Goal: Information Seeking & Learning: Learn about a topic

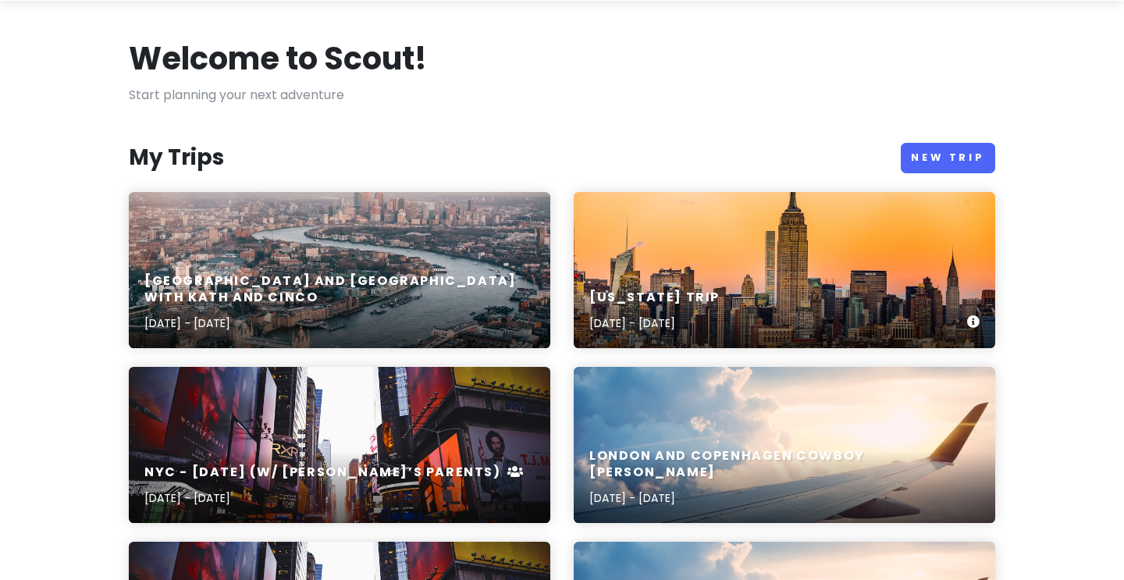
scroll to position [57, 0]
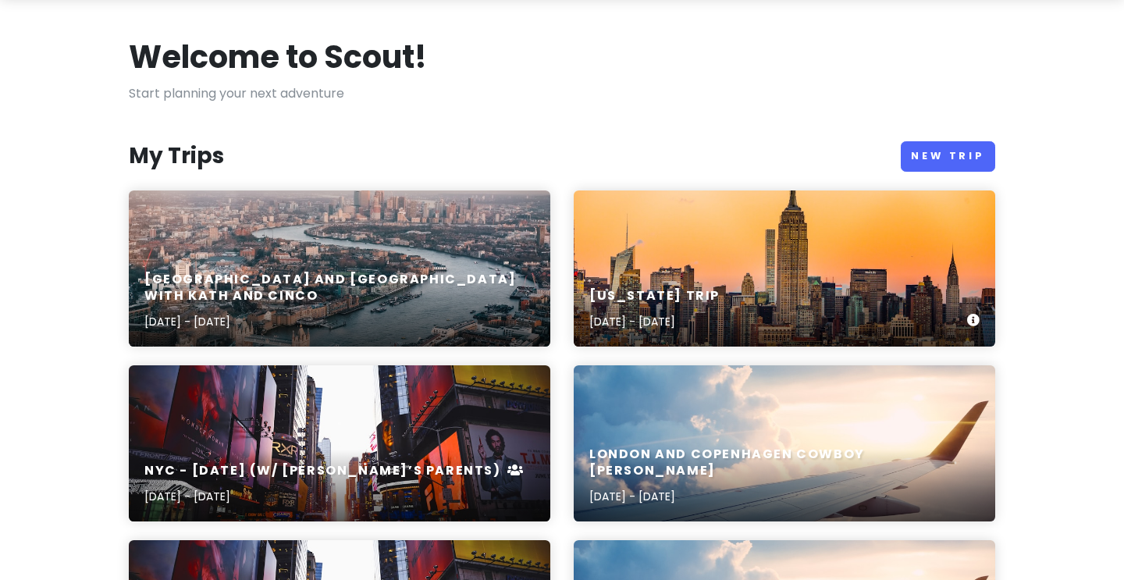
click at [661, 329] on p "[DATE] - [DATE]" at bounding box center [654, 321] width 130 height 17
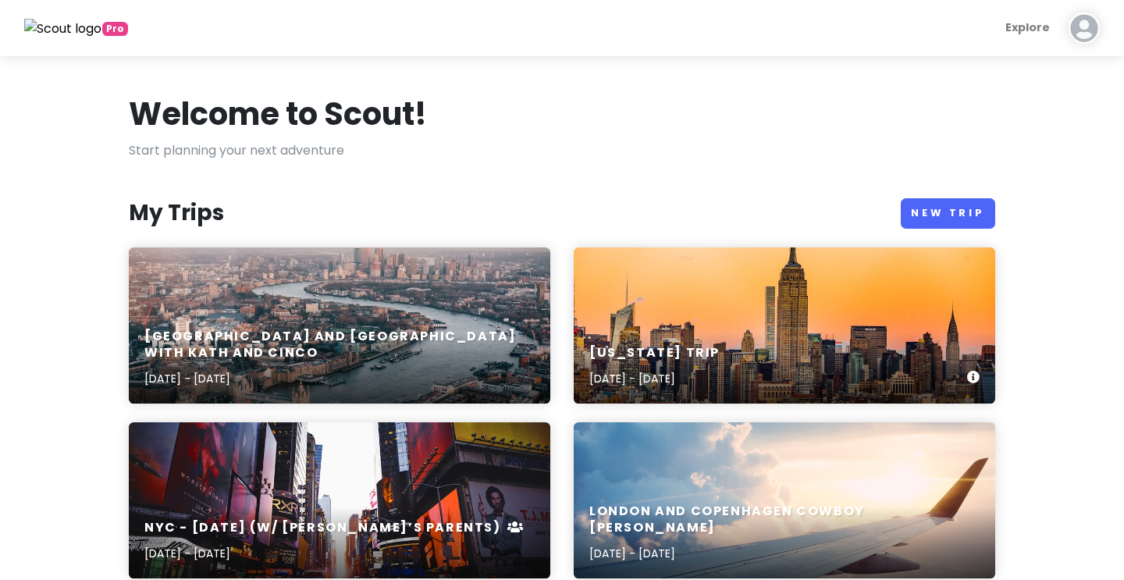
click at [703, 355] on h6 "[US_STATE] Trip" at bounding box center [654, 353] width 130 height 16
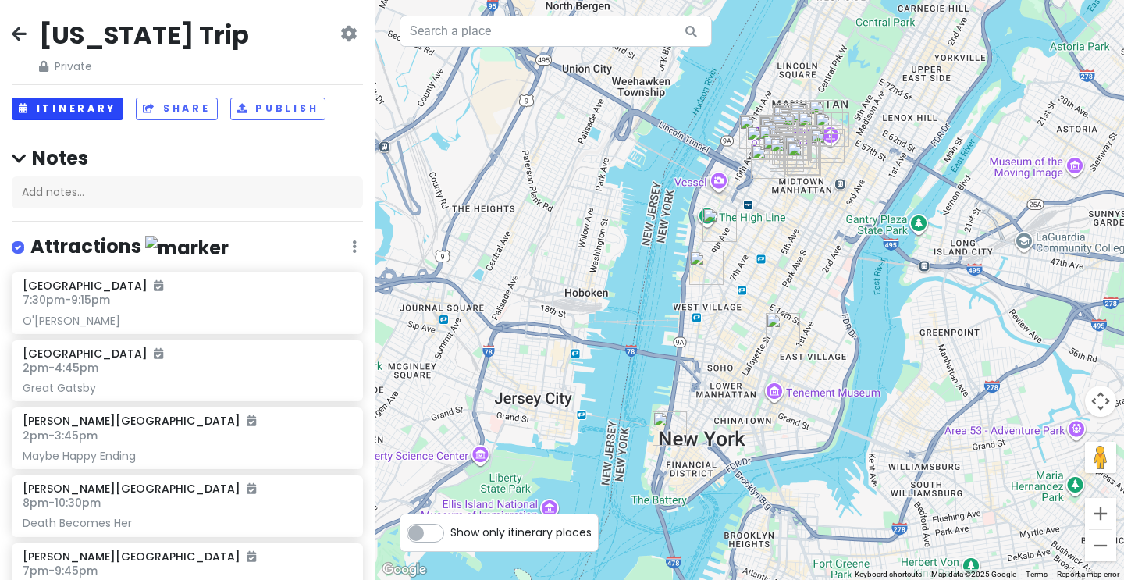
click at [87, 101] on button "Itinerary" at bounding box center [68, 109] width 112 height 23
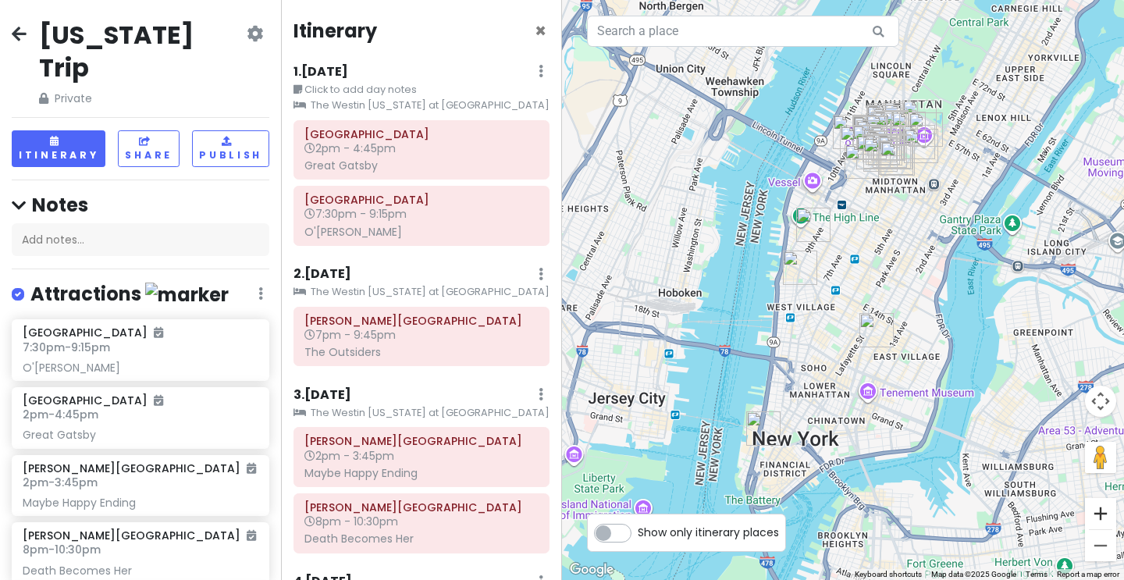
click at [1097, 519] on button "Zoom in" at bounding box center [1100, 513] width 31 height 31
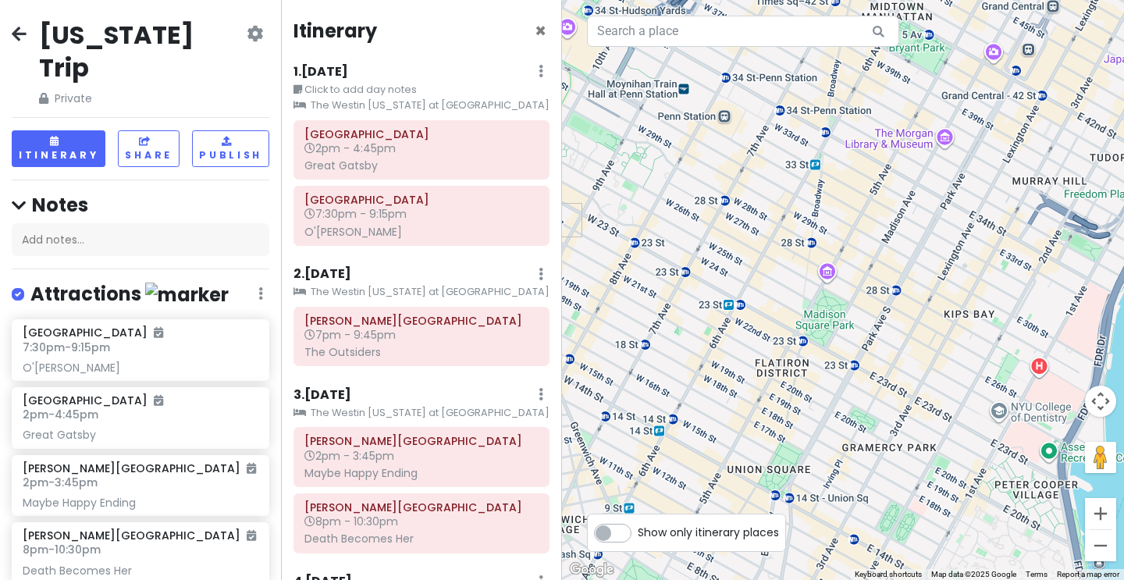
drag, startPoint x: 1057, startPoint y: 351, endPoint x: 885, endPoint y: 522, distance: 242.9
click at [885, 518] on div at bounding box center [843, 290] width 562 height 580
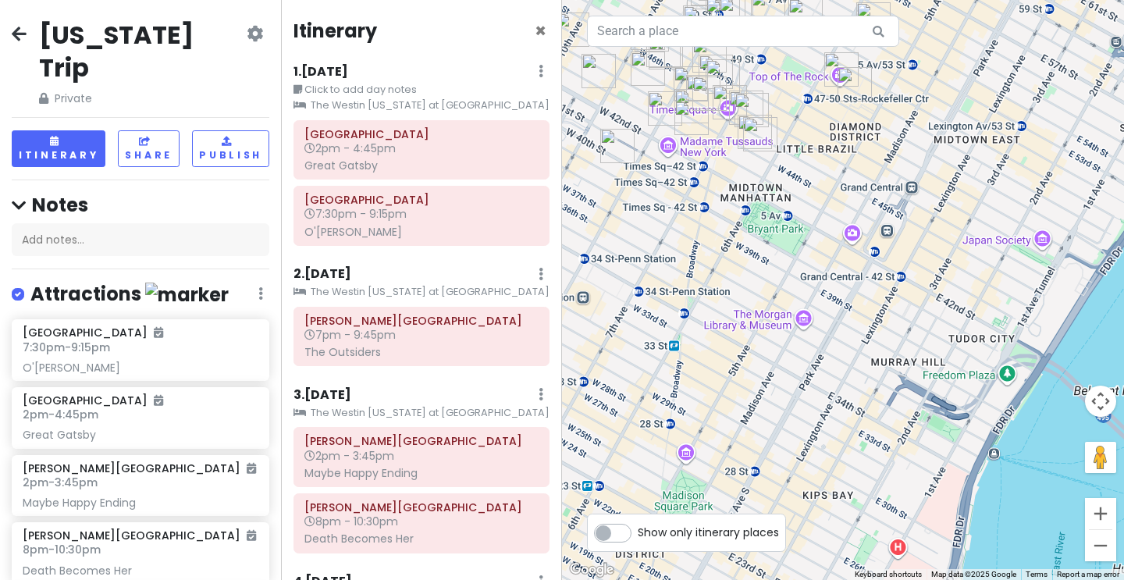
drag, startPoint x: 905, startPoint y: 188, endPoint x: 935, endPoint y: 357, distance: 171.2
click at [933, 346] on div at bounding box center [843, 290] width 562 height 580
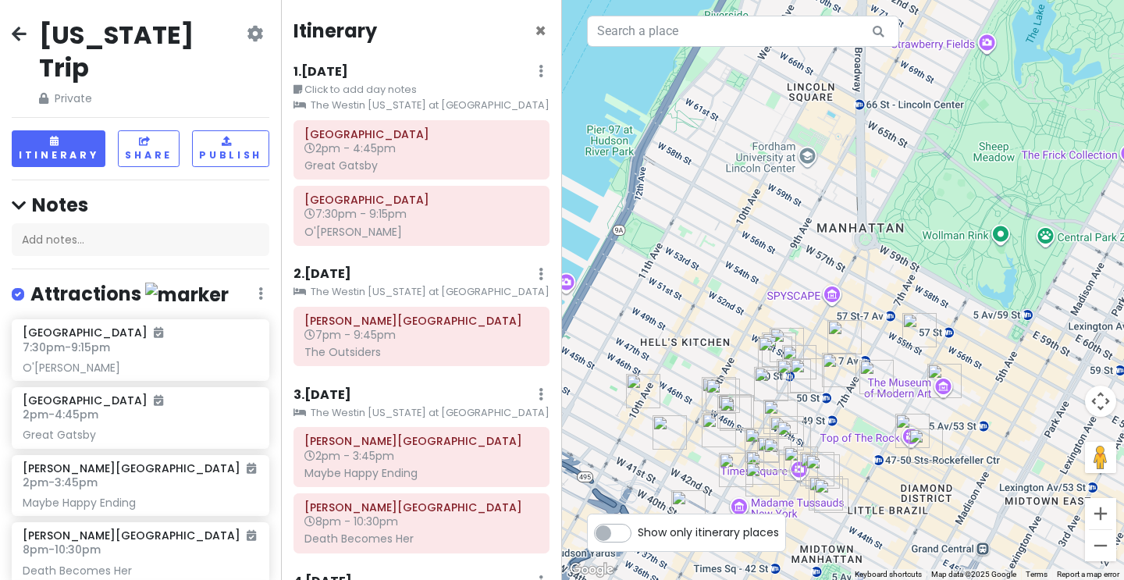
drag, startPoint x: 883, startPoint y: 479, endPoint x: 876, endPoint y: 371, distance: 108.0
click at [876, 371] on div at bounding box center [843, 290] width 562 height 580
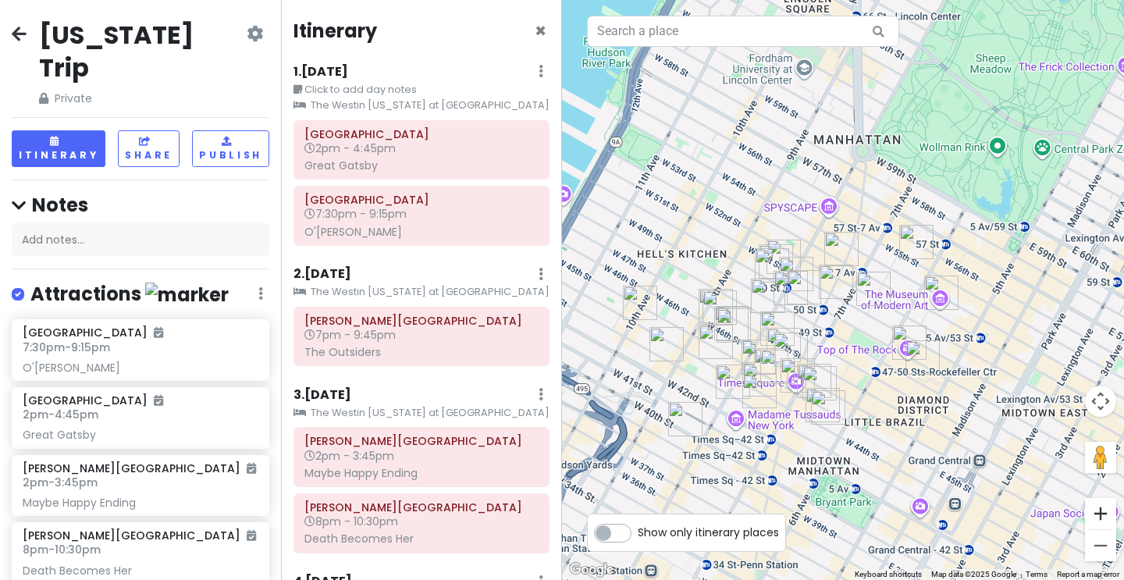
click at [1109, 525] on button "Zoom in" at bounding box center [1100, 513] width 31 height 31
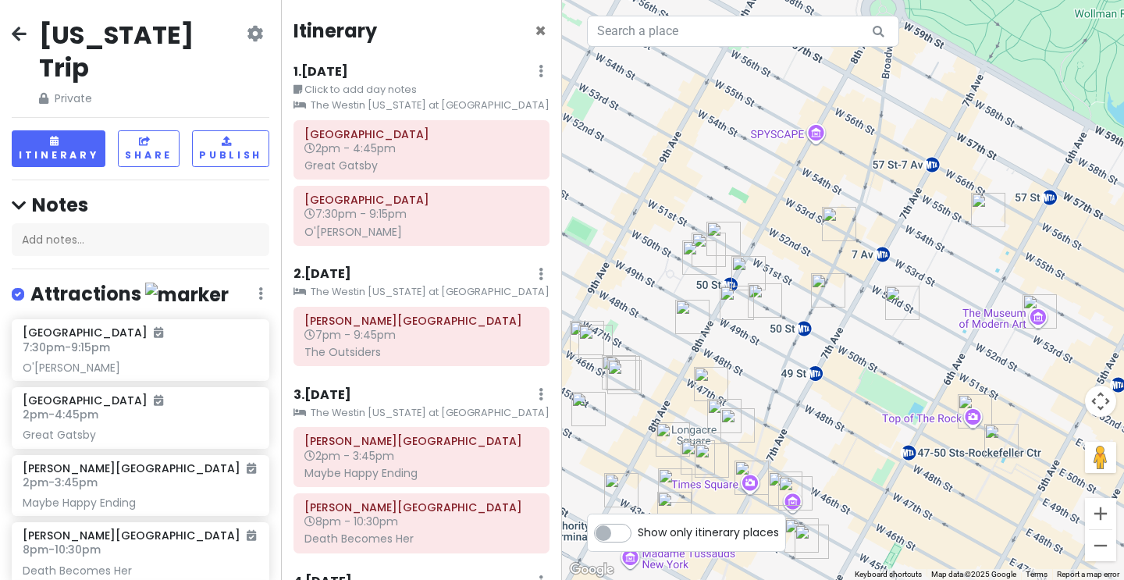
click at [1109, 525] on button "Zoom in" at bounding box center [1100, 513] width 31 height 31
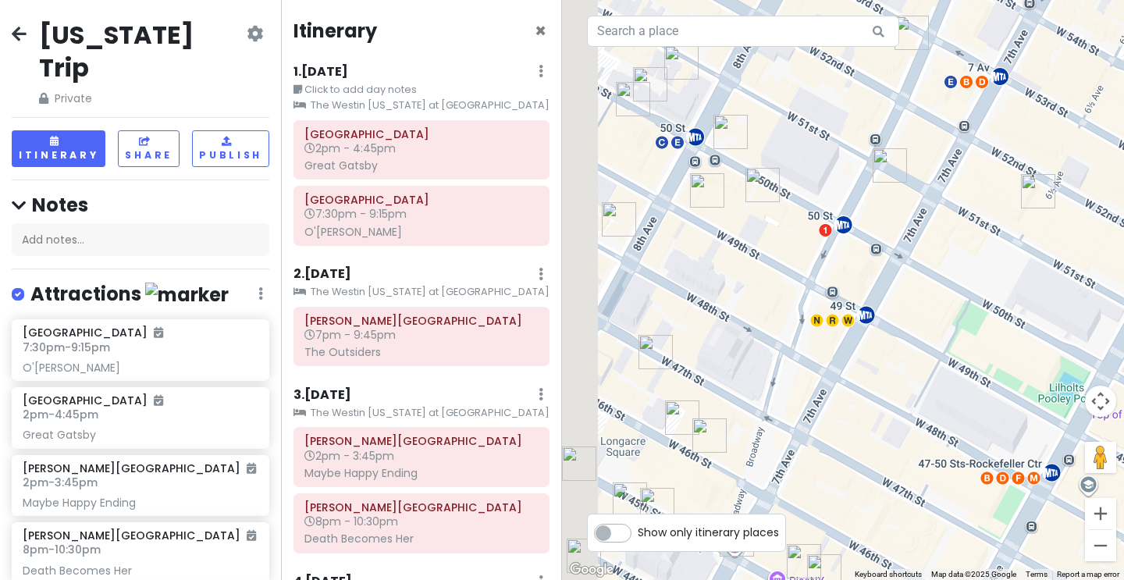
drag, startPoint x: 877, startPoint y: 514, endPoint x: 992, endPoint y: 331, distance: 216.2
click at [992, 331] on div at bounding box center [843, 290] width 562 height 580
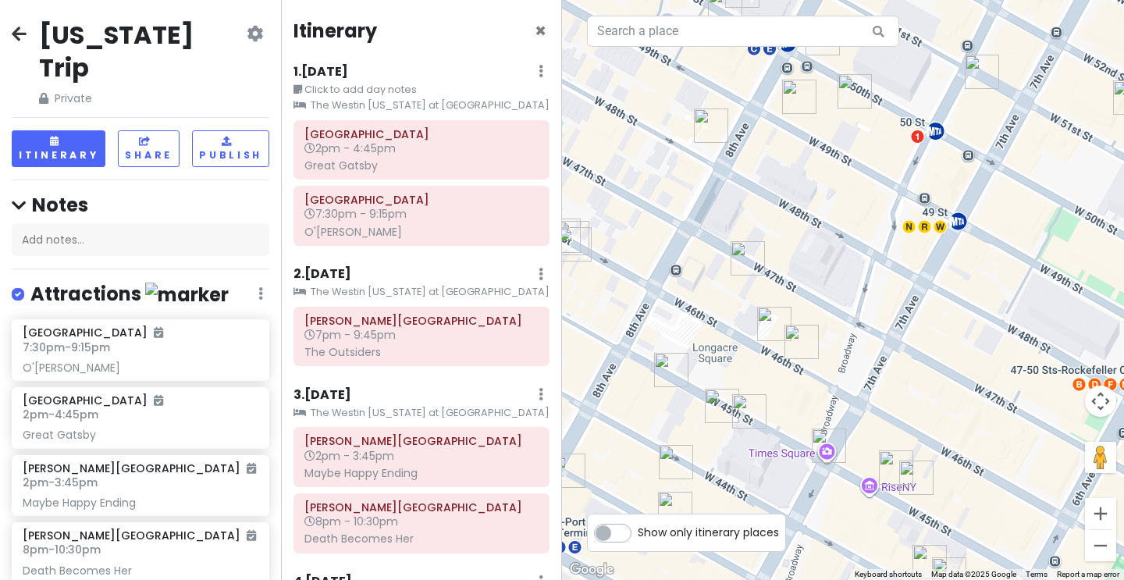
drag, startPoint x: 859, startPoint y: 337, endPoint x: 900, endPoint y: 336, distance: 41.4
click at [896, 337] on div at bounding box center [843, 290] width 562 height 580
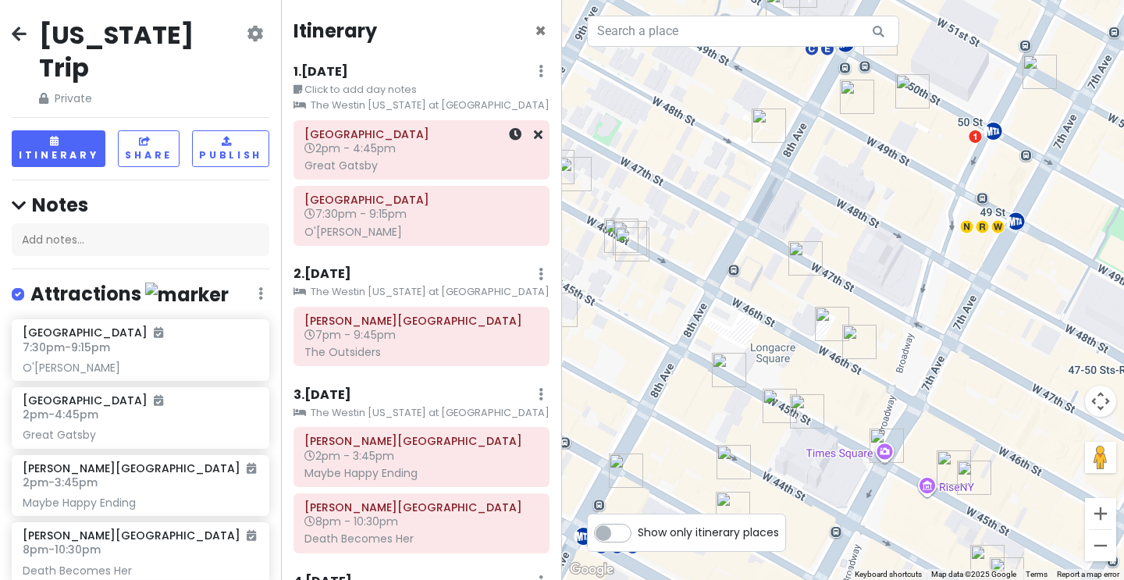
click at [454, 160] on div "Great Gatsby" at bounding box center [421, 165] width 234 height 14
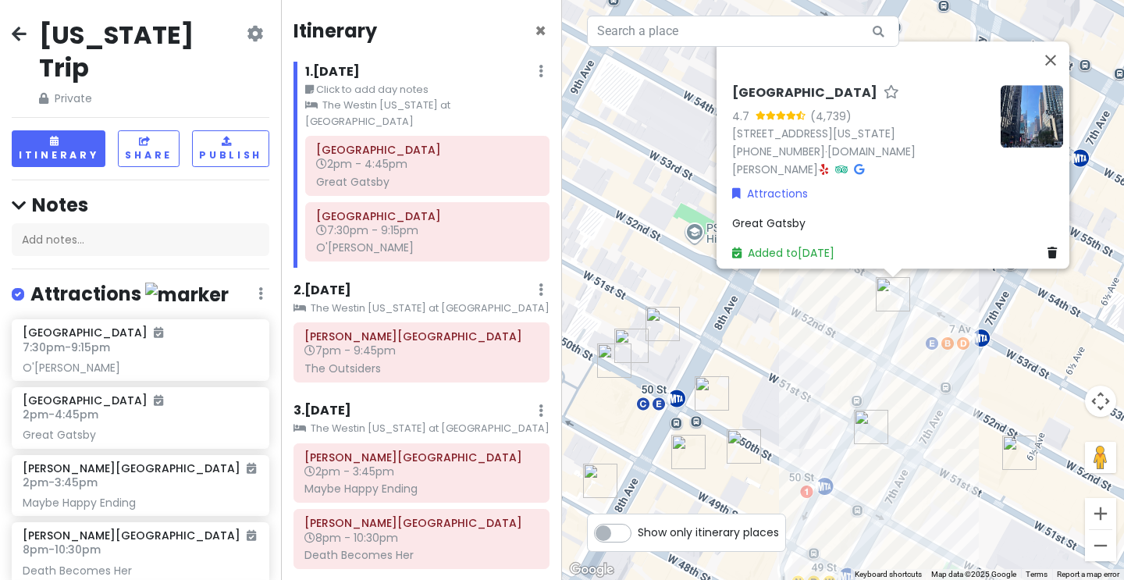
click at [908, 436] on div "[GEOGRAPHIC_DATA] 4.7 (4,739) [STREET_ADDRESS][US_STATE] [PHONE_NUMBER] · [DOMA…" at bounding box center [843, 290] width 562 height 580
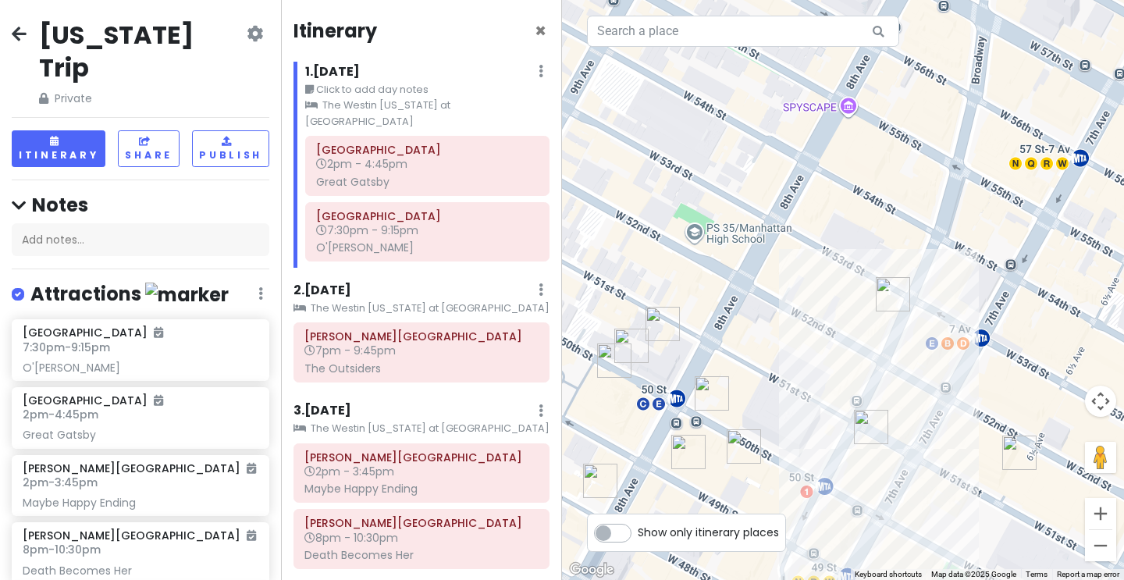
click at [871, 432] on img "Ellen's Stardust Diner" at bounding box center [871, 427] width 34 height 34
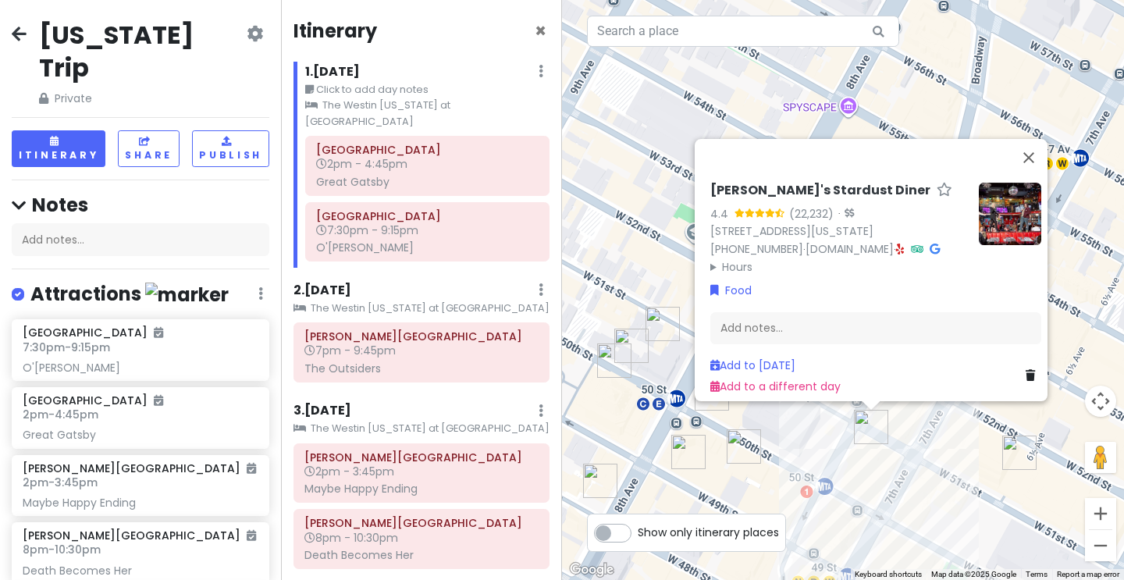
click at [968, 448] on div "[PERSON_NAME]'s Stardust Diner 4.4 (22,232) · [STREET_ADDRESS][US_STATE] [PHONE…" at bounding box center [843, 290] width 562 height 580
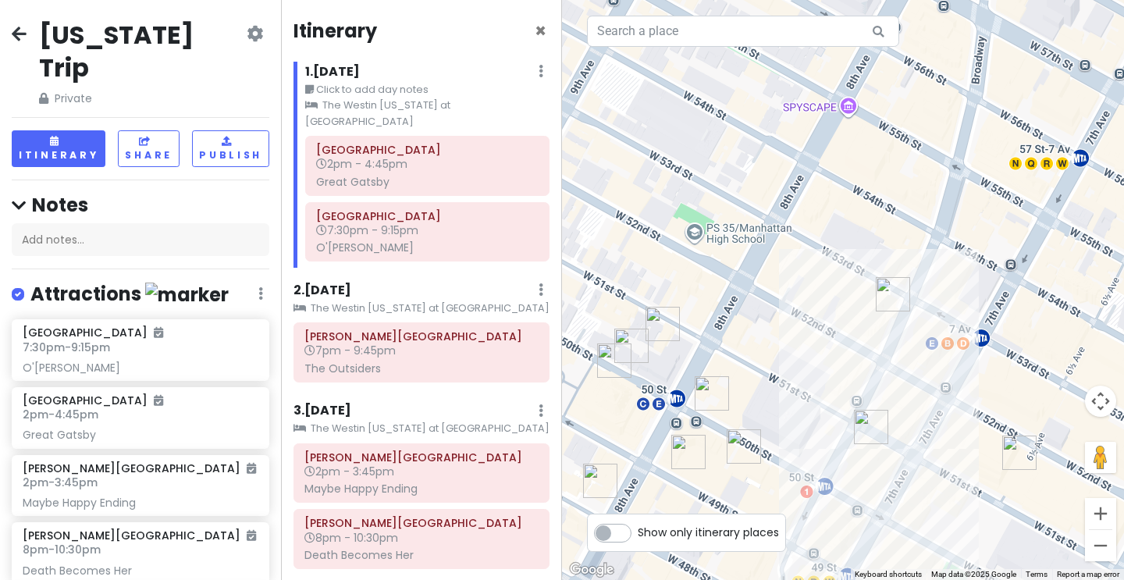
click at [1013, 459] on img "Aldo Sohm Wine Bar" at bounding box center [1020, 453] width 34 height 34
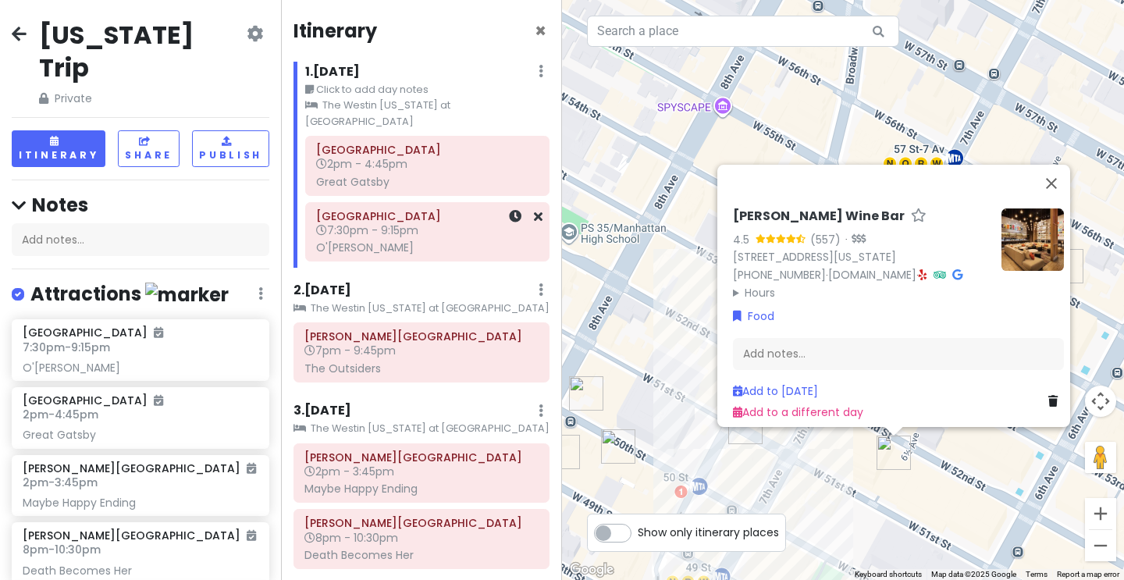
click at [397, 240] on div "O'[PERSON_NAME]" at bounding box center [427, 247] width 223 height 14
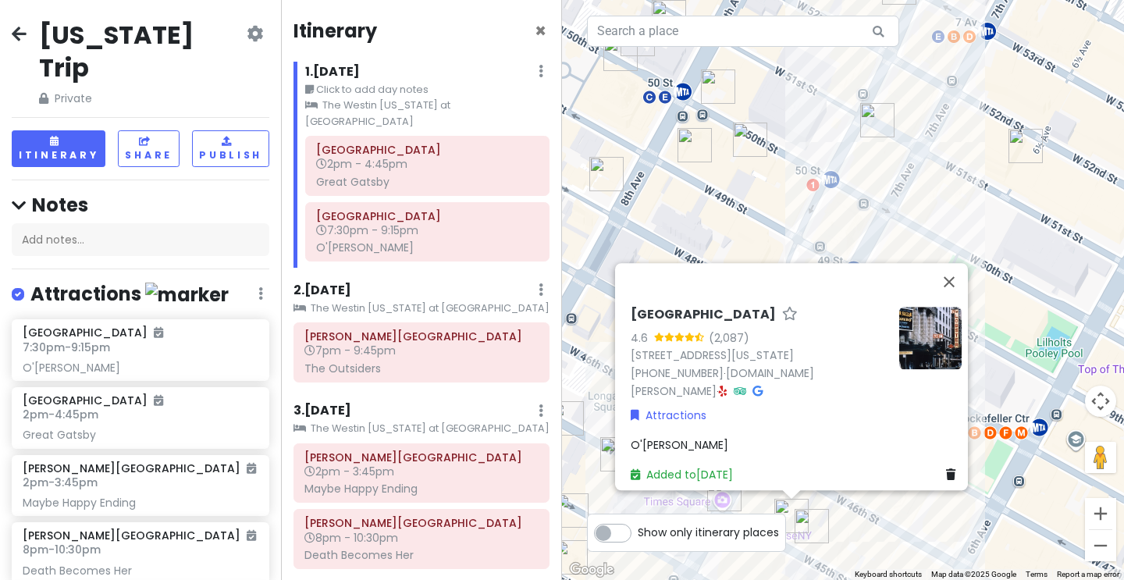
click at [906, 545] on div "[GEOGRAPHIC_DATA] 4.6 (2,087) [STREET_ADDRESS][US_STATE] [PHONE_NUMBER] · [DOMA…" at bounding box center [843, 290] width 562 height 580
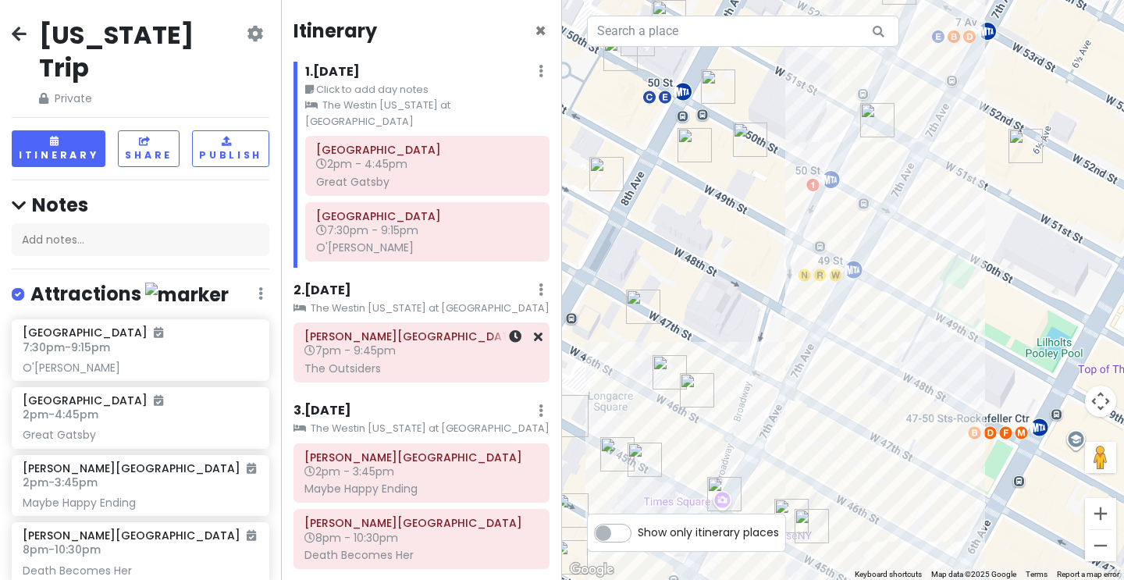
click at [414, 344] on h6 "7pm - 9:45pm" at bounding box center [421, 351] width 234 height 14
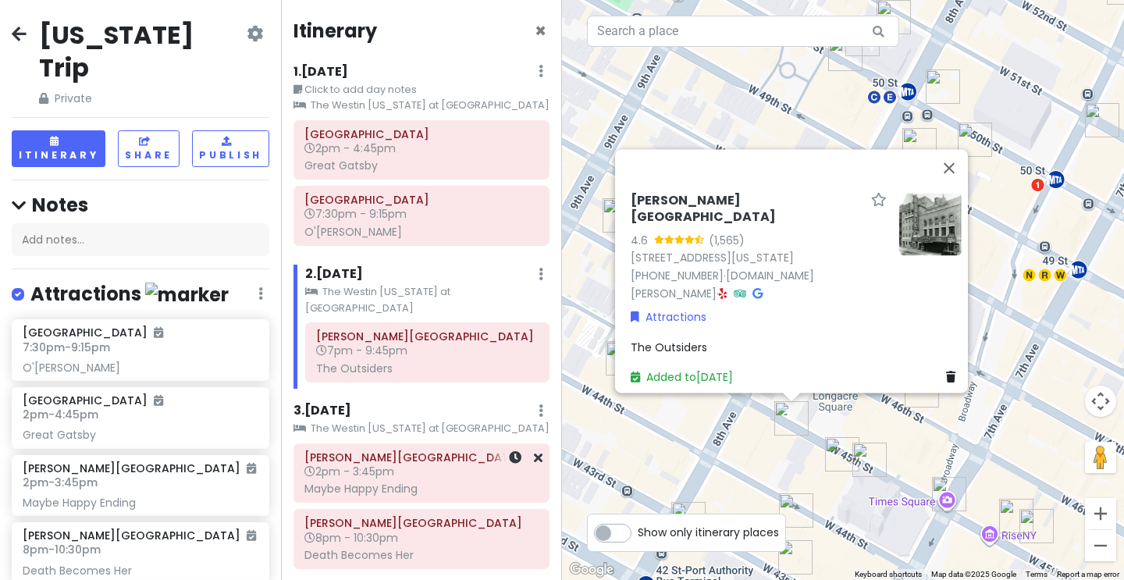
click at [433, 458] on div "[PERSON_NAME][GEOGRAPHIC_DATA] 2pm - 3:45pm Maybe Happy Ending" at bounding box center [421, 473] width 234 height 53
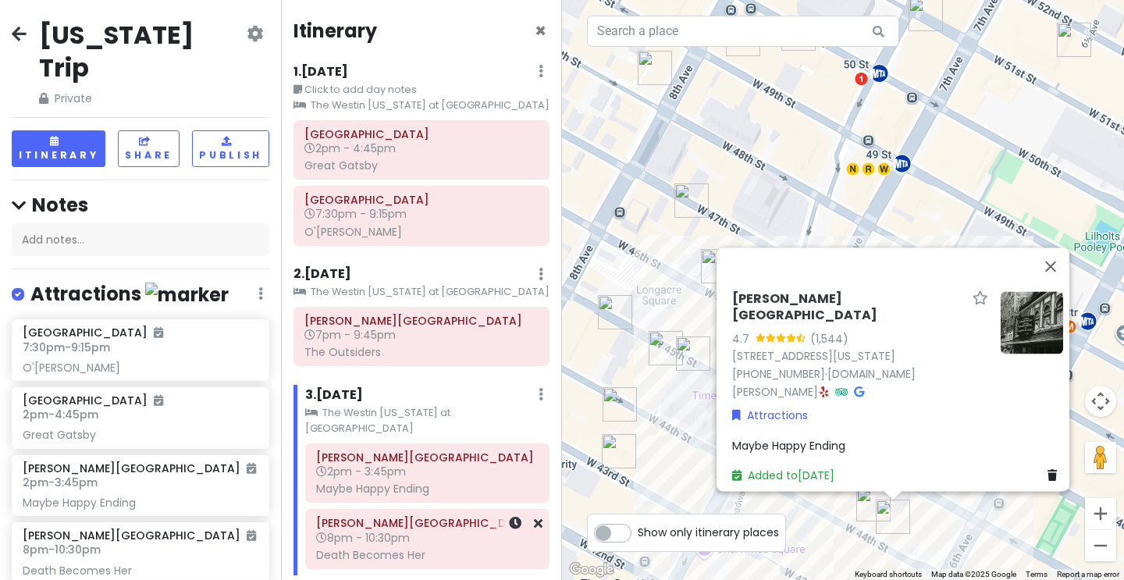
click at [416, 531] on h6 "8pm - 10:30pm" at bounding box center [427, 538] width 223 height 14
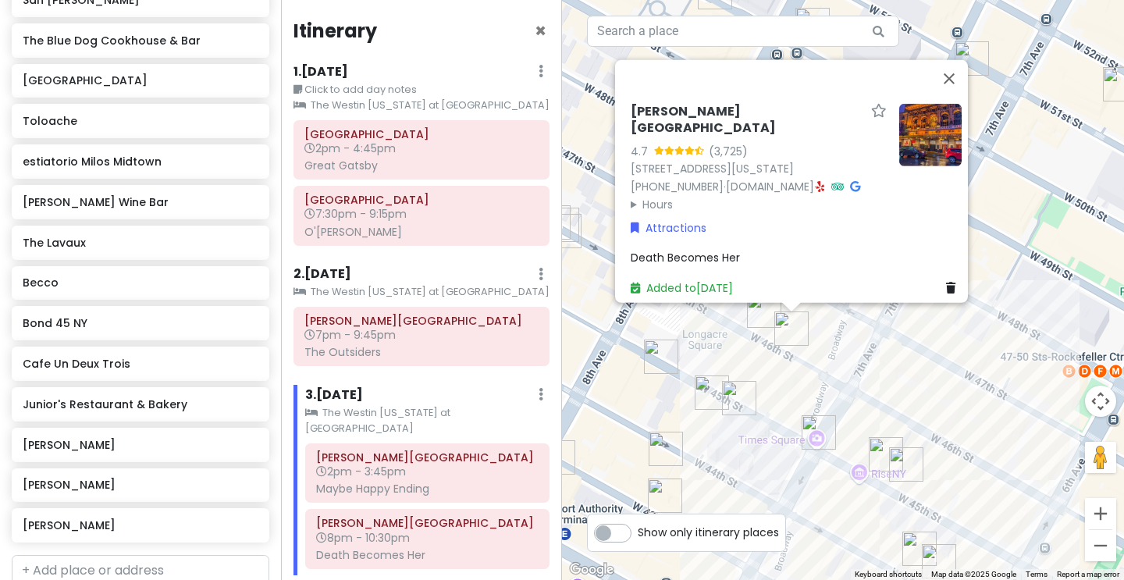
scroll to position [1723, 0]
